Goal: Task Accomplishment & Management: Manage account settings

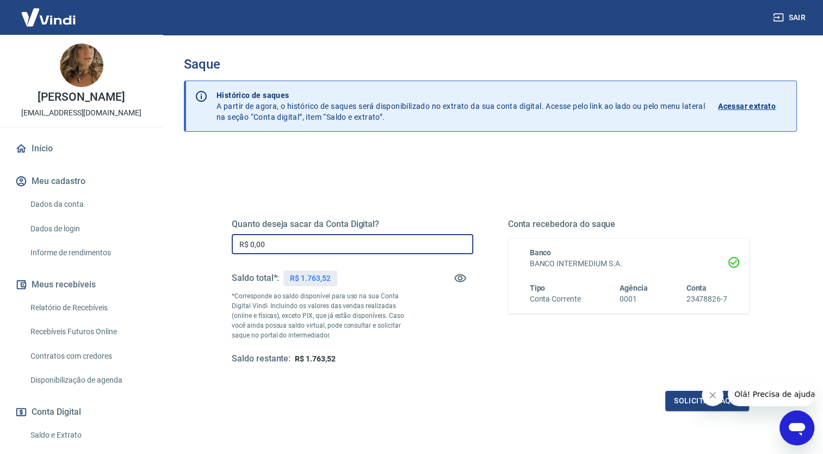
click at [297, 240] on input "R$ 0,00" at bounding box center [353, 244] width 242 height 20
type input "R$ 1.763,52"
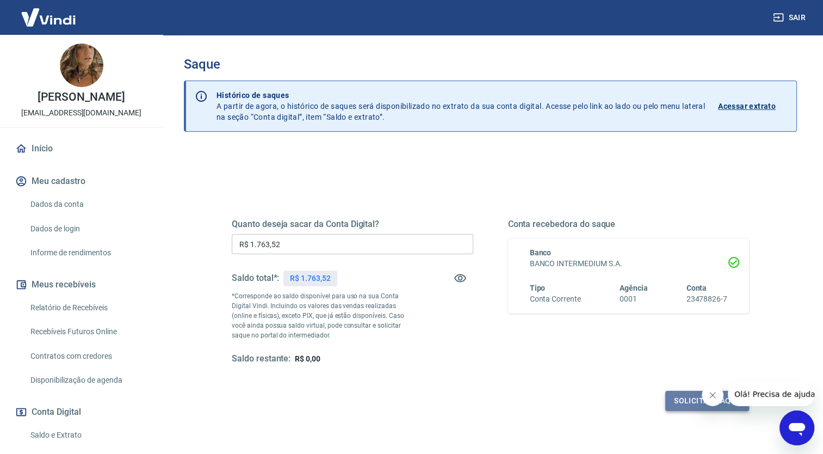
click at [677, 397] on button "Solicitar saque" at bounding box center [707, 401] width 84 height 20
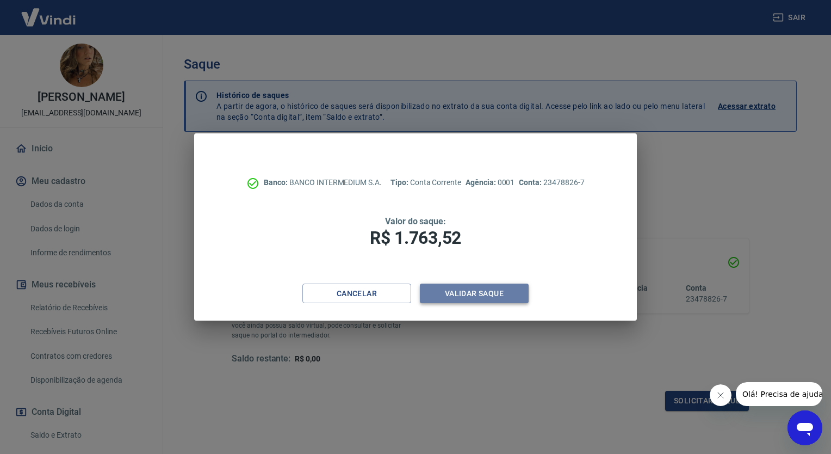
click at [472, 302] on button "Validar saque" at bounding box center [474, 293] width 109 height 20
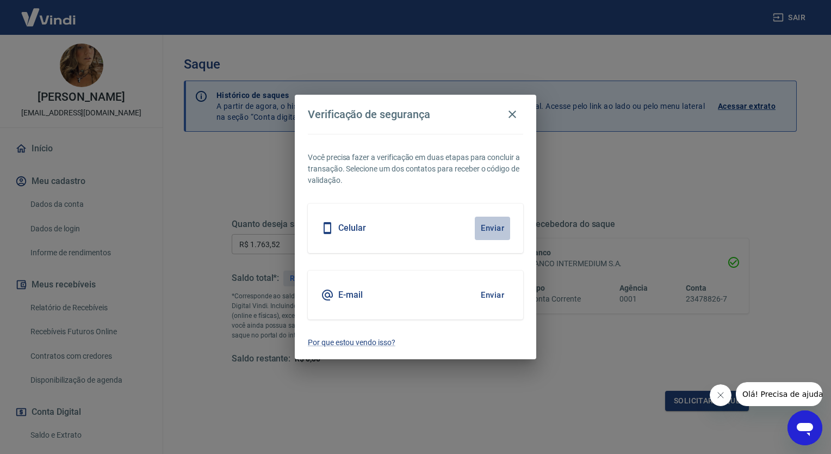
click at [495, 233] on button "Enviar" at bounding box center [492, 228] width 35 height 23
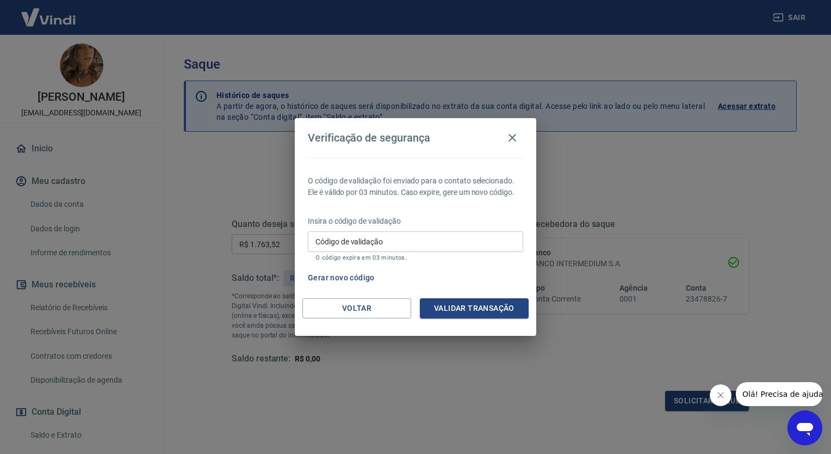
click at [495, 233] on input "Código de validação" at bounding box center [415, 241] width 215 height 20
type input "107208"
click at [484, 307] on button "Validar transação" at bounding box center [474, 308] width 109 height 20
